Goal: Transaction & Acquisition: Purchase product/service

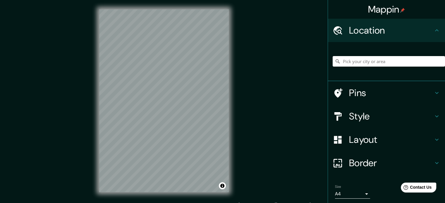
click at [93, 142] on div "© Mapbox © OpenStreetMap Improve this map" at bounding box center [164, 101] width 148 height 202
click at [360, 93] on h4 "Pins" at bounding box center [391, 93] width 84 height 12
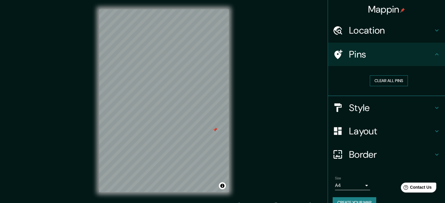
click at [389, 82] on button "Clear all pins" at bounding box center [389, 80] width 38 height 11
click at [387, 82] on button "Clear all pins" at bounding box center [389, 80] width 38 height 11
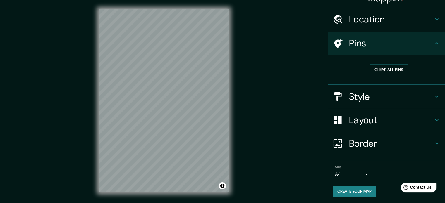
click at [352, 193] on button "Create your map" at bounding box center [354, 191] width 44 height 11
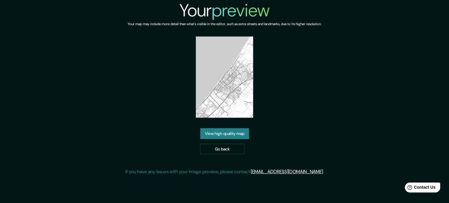
click at [237, 131] on link "View high quality map" at bounding box center [224, 133] width 49 height 11
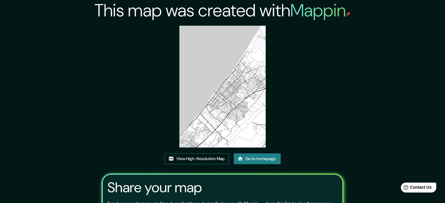
click at [205, 161] on link "View High-Resolution Map" at bounding box center [197, 158] width 64 height 11
